Goal: Find specific page/section: Find specific page/section

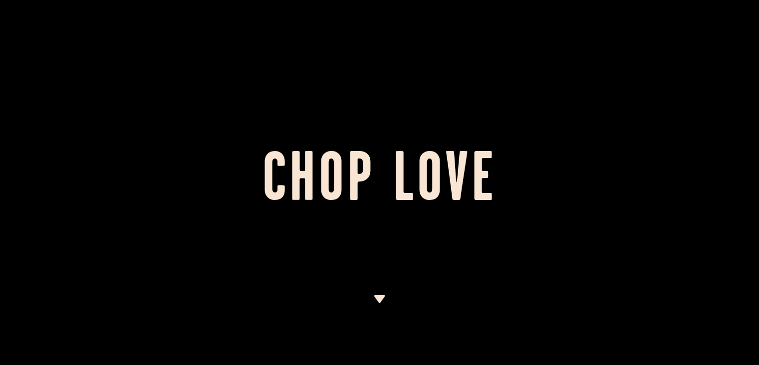
click at [379, 297] on img at bounding box center [379, 299] width 12 height 8
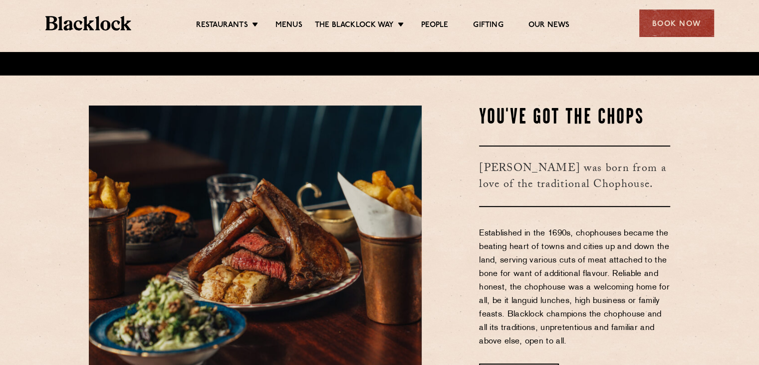
scroll to position [312, 0]
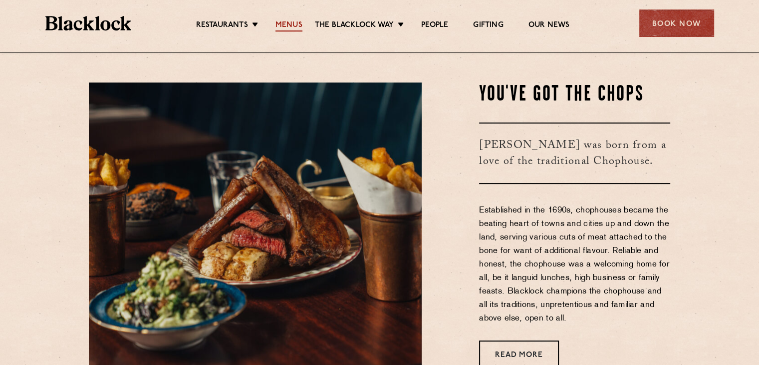
click at [298, 26] on link "Menus" at bounding box center [289, 25] width 27 height 11
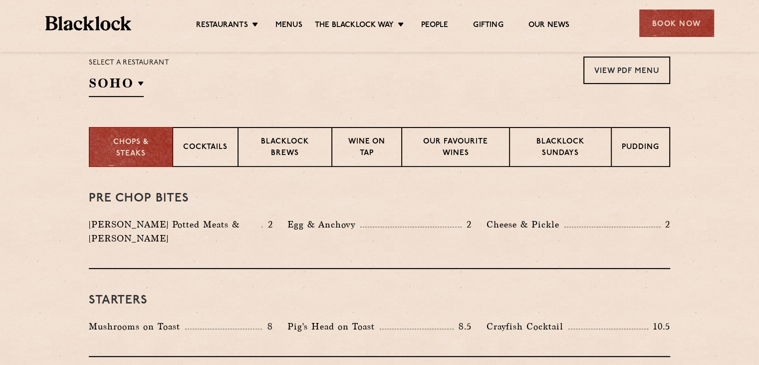
scroll to position [346, 0]
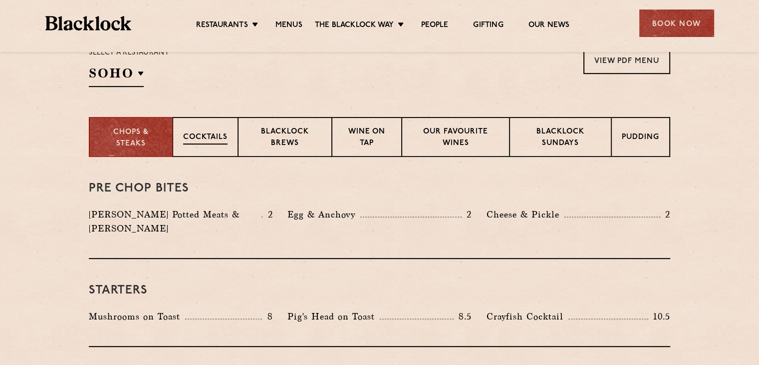
click at [206, 138] on p "Cocktails" at bounding box center [205, 138] width 44 height 12
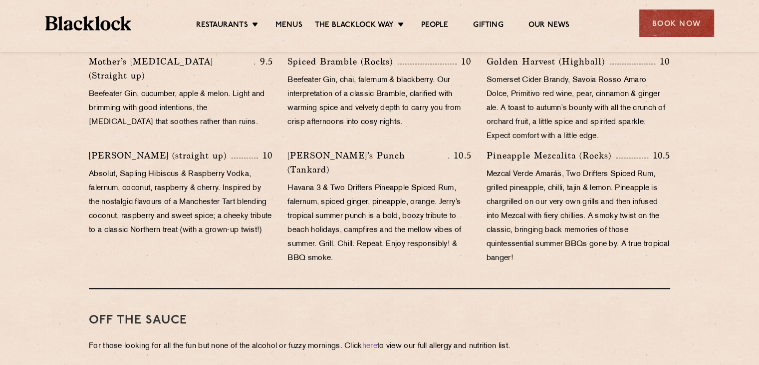
scroll to position [745, 0]
